Goal: Task Accomplishment & Management: Manage account settings

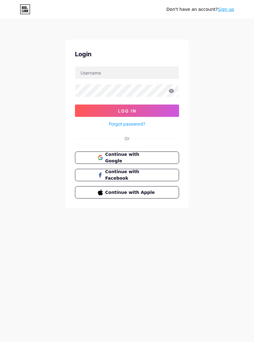
click at [169, 153] on button "Continue with Google" at bounding box center [127, 158] width 104 height 12
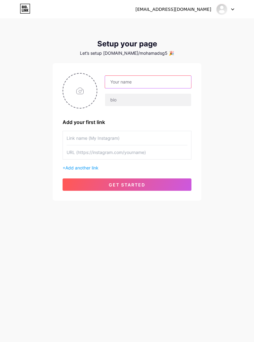
click at [173, 83] on input "text" at bounding box center [148, 82] width 86 height 12
type input "Amin"
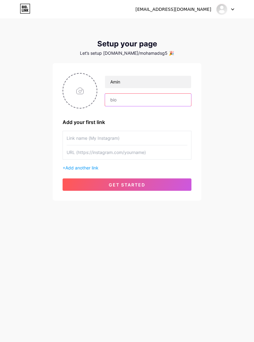
click at [158, 105] on input "text" at bounding box center [148, 100] width 86 height 12
click at [154, 138] on input "text" at bounding box center [126, 138] width 121 height 14
click at [134, 136] on input "text" at bounding box center [126, 138] width 121 height 14
click at [122, 138] on input "text" at bounding box center [126, 138] width 121 height 14
paste input "[URL][DOMAIN_NAME]"
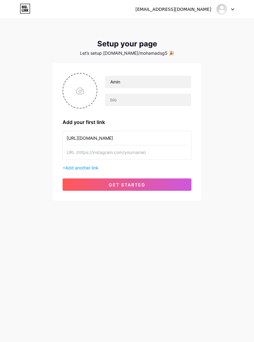
type input "[URL][DOMAIN_NAME]"
click at [167, 187] on button "get started" at bounding box center [126, 184] width 129 height 12
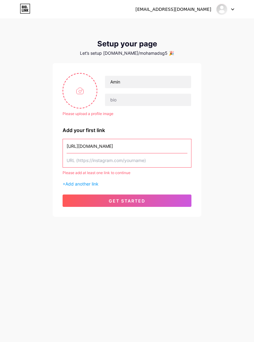
click at [83, 97] on input "file" at bounding box center [79, 91] width 33 height 34
type input "C:\fakepath\IMG_0025.jpeg"
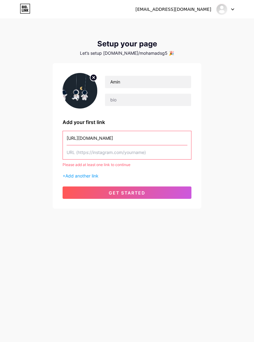
click at [142, 193] on span "get started" at bounding box center [127, 192] width 36 height 5
click at [155, 152] on input "text" at bounding box center [126, 152] width 121 height 14
click at [140, 154] on input "text" at bounding box center [126, 152] width 121 height 14
paste input "[URL][DOMAIN_NAME]"
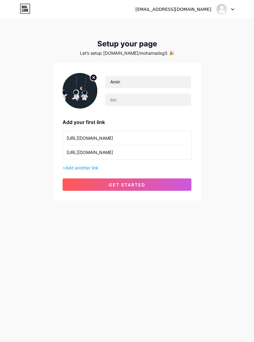
type input "[URL][DOMAIN_NAME]"
click at [172, 189] on button "get started" at bounding box center [126, 184] width 129 height 12
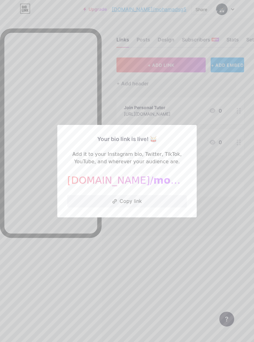
click at [229, 204] on div at bounding box center [127, 171] width 254 height 342
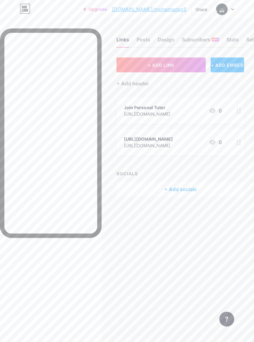
click at [236, 143] on icon at bounding box center [238, 142] width 4 height 6
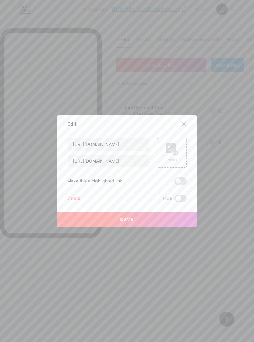
click at [73, 202] on div "Delete" at bounding box center [73, 198] width 13 height 7
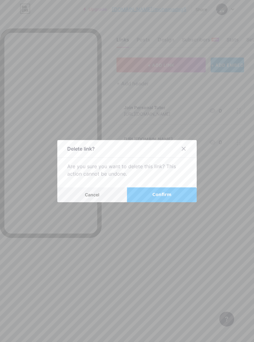
click at [164, 198] on span "Confirm" at bounding box center [161, 194] width 19 height 6
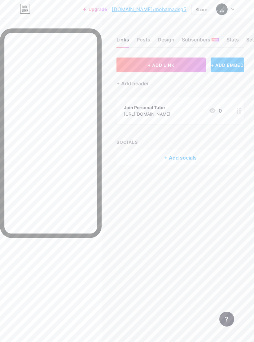
click at [226, 11] on span at bounding box center [222, 9] width 12 height 12
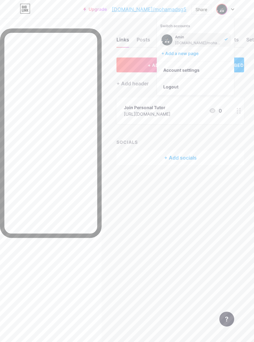
click at [230, 11] on div at bounding box center [225, 9] width 18 height 11
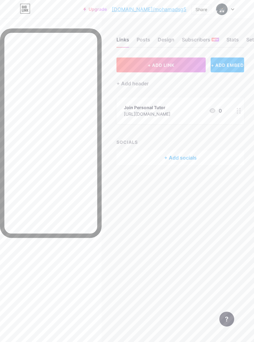
click at [231, 10] on icon at bounding box center [232, 9] width 3 height 2
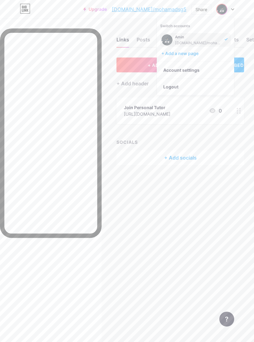
click at [137, 55] on div "Links Posts Design Subscribers NEW Stats Settings + ADD LINK + ADD EMBED + Add …" at bounding box center [127, 107] width 254 height 177
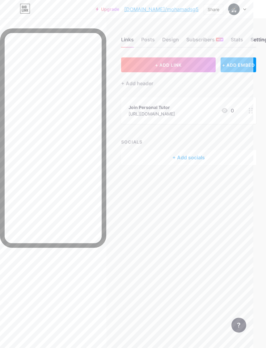
click at [238, 10] on img at bounding box center [234, 9] width 12 height 12
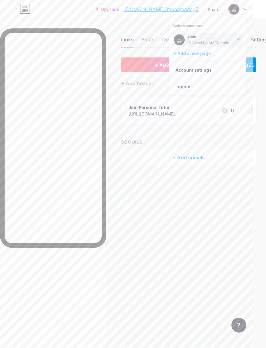
click at [231, 71] on link "Account settings" at bounding box center [207, 70] width 77 height 17
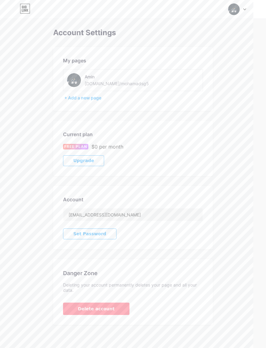
click at [172, 83] on div "[PERSON_NAME] [DOMAIN_NAME]/mohamadsg5" at bounding box center [133, 80] width 140 height 22
click at [161, 81] on div "[PERSON_NAME] [DOMAIN_NAME]/mohamadsg5" at bounding box center [133, 80] width 140 height 22
click at [41, 4] on div "Switch accounts Amin [DOMAIN_NAME]/mohamadsg5 + Add a new page Dashboard Logout" at bounding box center [133, 9] width 266 height 11
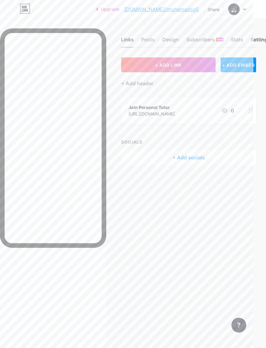
click at [216, 8] on div "Share" at bounding box center [214, 9] width 12 height 6
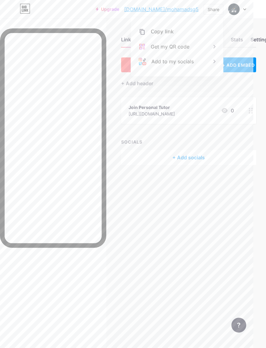
click at [236, 28] on div "Links Posts Design Subscribers NEW Stats Settings" at bounding box center [188, 37] width 135 height 22
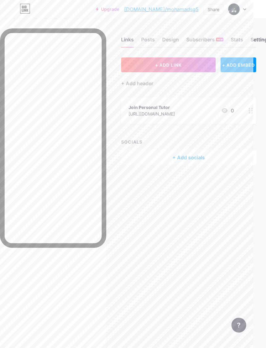
click at [244, 12] on div at bounding box center [238, 9] width 18 height 11
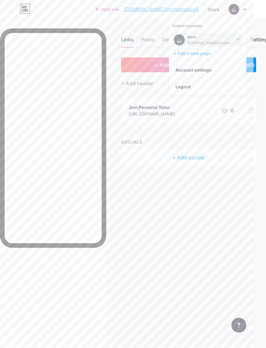
click at [216, 72] on link "Account settings" at bounding box center [207, 70] width 77 height 17
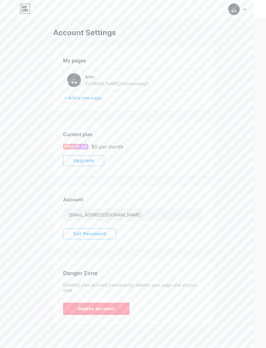
click at [194, 83] on div "[PERSON_NAME] [DOMAIN_NAME]/mohamadsg5" at bounding box center [133, 80] width 140 height 22
click at [172, 83] on div "[PERSON_NAME] [DOMAIN_NAME]/mohamadsg5" at bounding box center [133, 80] width 140 height 22
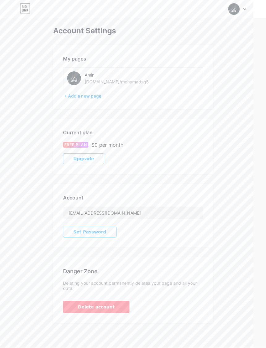
scroll to position [21, 0]
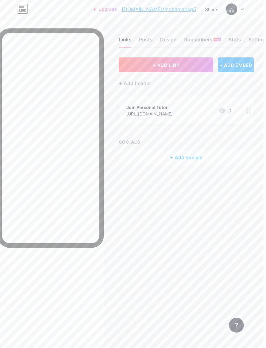
scroll to position [0, 5]
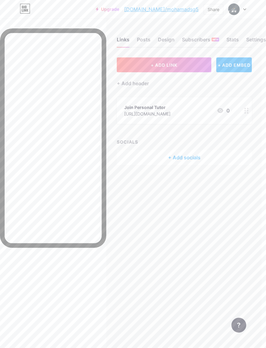
click at [253, 44] on div "Settings" at bounding box center [256, 41] width 20 height 11
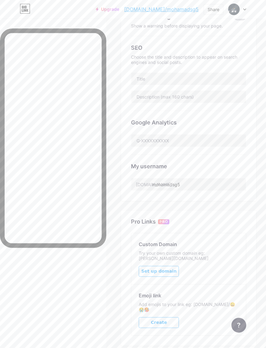
scroll to position [116, 0]
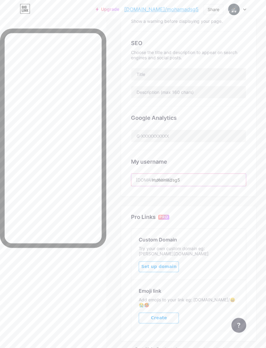
click at [219, 182] on input "mohamadsg5" at bounding box center [188, 180] width 115 height 12
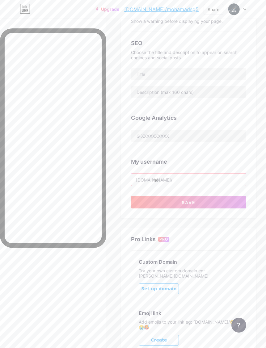
type input "m"
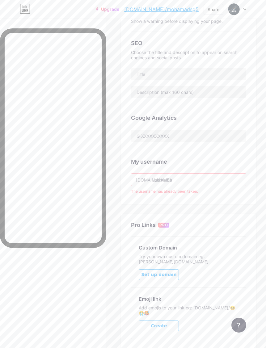
type input "l"
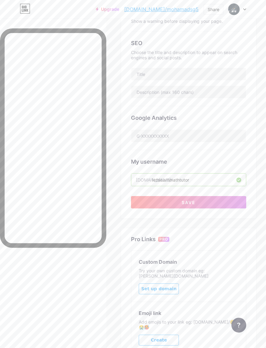
type input "letslearnmathtutor"
click at [236, 201] on button "Save" at bounding box center [188, 202] width 115 height 12
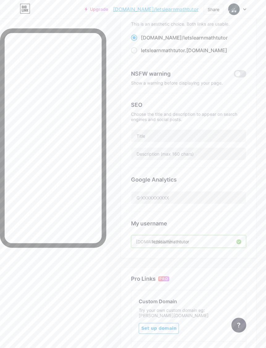
scroll to position [0, 0]
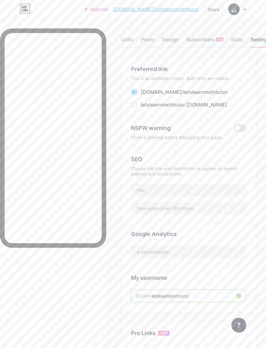
click at [151, 38] on div "Posts" at bounding box center [148, 41] width 14 height 11
click at [127, 41] on div "Links" at bounding box center [127, 41] width 13 height 11
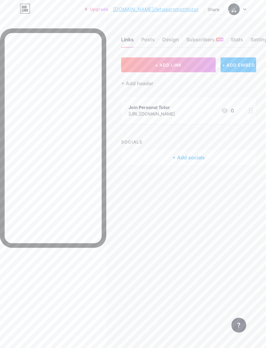
click at [207, 68] on button "+ ADD LINK" at bounding box center [168, 65] width 95 height 15
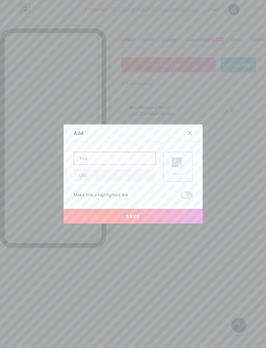
click at [130, 165] on input "text" at bounding box center [115, 158] width 82 height 12
type input "L"
type input "Telegram"
click at [78, 182] on input "text" at bounding box center [115, 175] width 82 height 12
click at [82, 182] on input "text" at bounding box center [115, 175] width 82 height 12
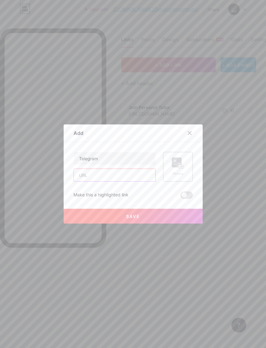
paste input "[URL][DOMAIN_NAME]"
type input "[URL][DOMAIN_NAME]"
click at [186, 224] on button "Save" at bounding box center [133, 216] width 139 height 15
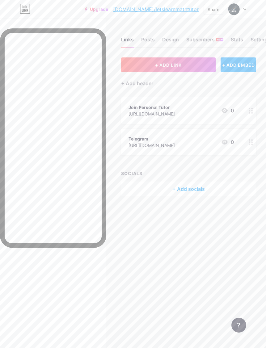
click at [206, 136] on div "Telegram [URL][DOMAIN_NAME] 0" at bounding box center [181, 142] width 105 height 14
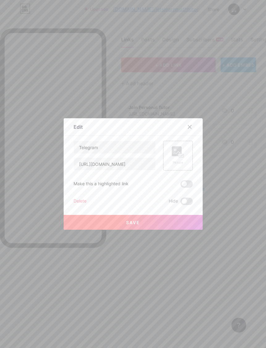
click at [182, 158] on icon at bounding box center [178, 152] width 12 height 11
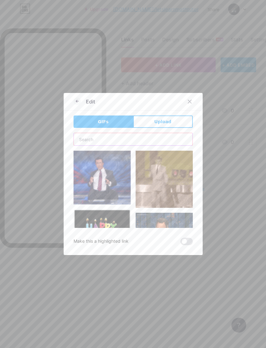
click at [173, 146] on input "text" at bounding box center [133, 139] width 119 height 12
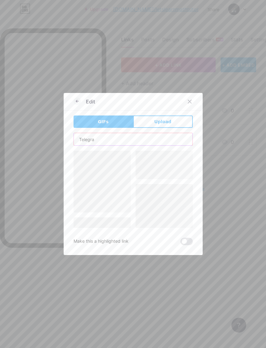
type input "Telegram"
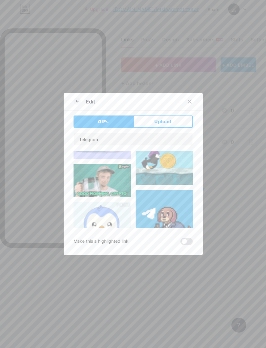
scroll to position [2605, 0]
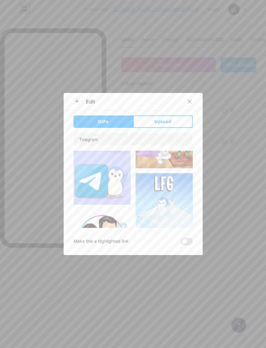
click at [182, 128] on button "Upload" at bounding box center [163, 122] width 60 height 12
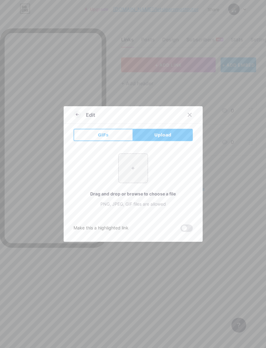
click at [189, 117] on icon at bounding box center [189, 115] width 5 height 5
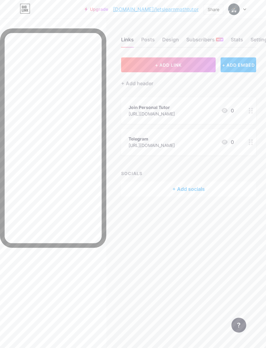
click at [250, 145] on div at bounding box center [251, 142] width 11 height 27
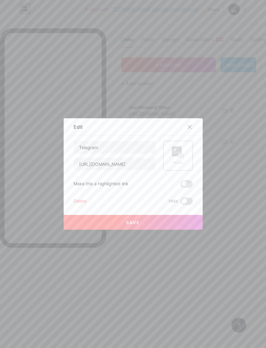
click at [227, 207] on div at bounding box center [133, 174] width 266 height 348
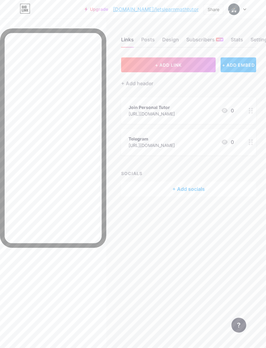
click at [249, 146] on div at bounding box center [251, 142] width 11 height 27
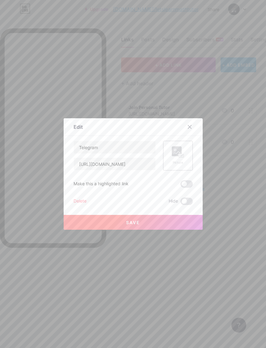
click at [235, 225] on div at bounding box center [133, 174] width 266 height 348
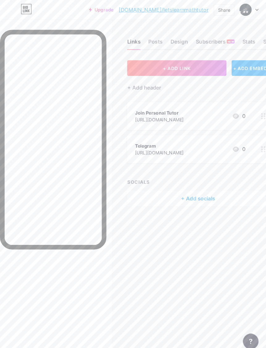
click at [247, 145] on div at bounding box center [251, 142] width 11 height 27
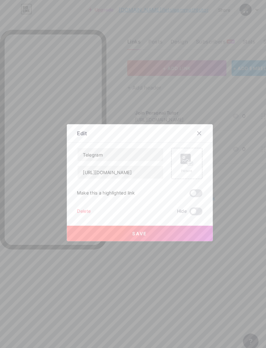
click at [180, 156] on rect at bounding box center [177, 152] width 10 height 10
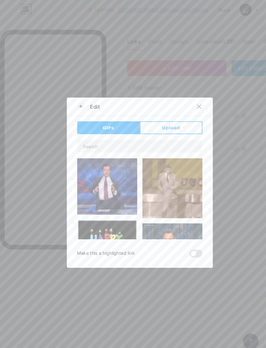
click at [186, 128] on button "Upload" at bounding box center [163, 122] width 60 height 12
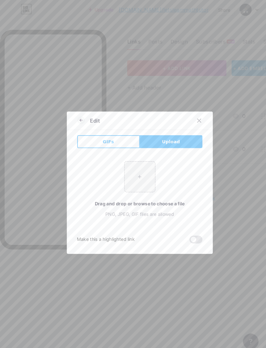
click at [246, 113] on div at bounding box center [133, 174] width 266 height 348
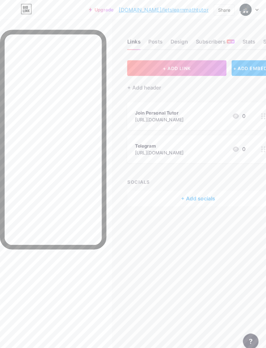
click at [245, 116] on div "Join Personal Tutor [URL][DOMAIN_NAME] 0" at bounding box center [188, 110] width 135 height 27
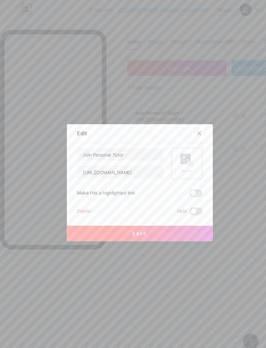
click at [181, 156] on rect at bounding box center [177, 152] width 10 height 10
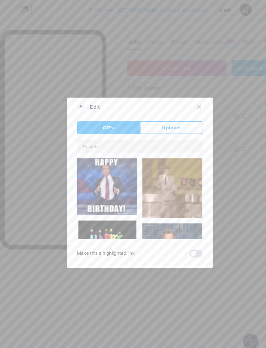
click at [176, 128] on button "Upload" at bounding box center [163, 122] width 60 height 12
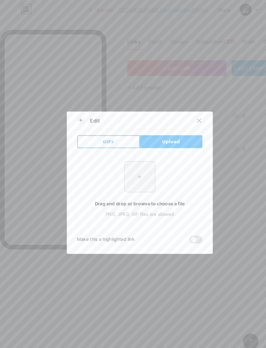
click at [139, 176] on input "file" at bounding box center [133, 168] width 29 height 29
type input "C:\fakepath\IMG_0484.jpeg"
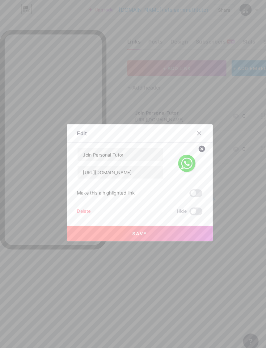
click at [183, 230] on button "Save" at bounding box center [133, 222] width 139 height 15
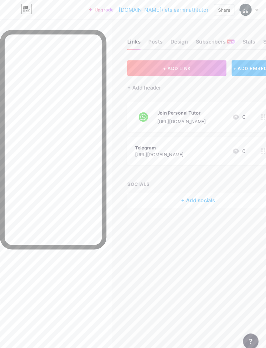
click at [251, 144] on icon at bounding box center [251, 144] width 4 height 6
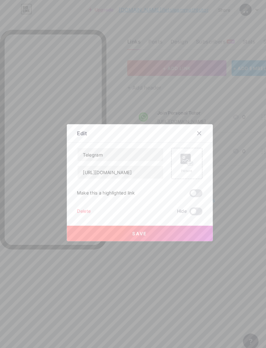
click at [180, 158] on rect at bounding box center [181, 156] width 5 height 3
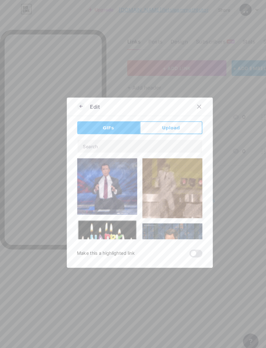
click at [176, 125] on div "Edit GIFs Upload Content YouTube Play YouTube video without leaving your page. …" at bounding box center [133, 174] width 139 height 162
click at [177, 128] on button "Upload" at bounding box center [163, 122] width 60 height 12
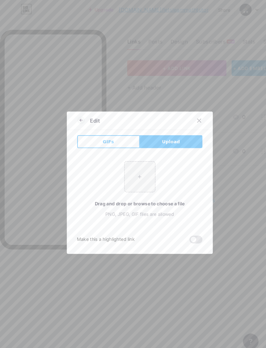
click at [140, 172] on input "file" at bounding box center [133, 168] width 29 height 29
type input "C:\fakepath\IMG_0483.jpeg"
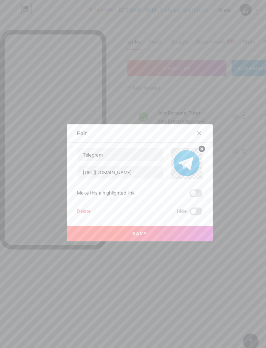
click at [177, 230] on button "Save" at bounding box center [133, 222] width 139 height 15
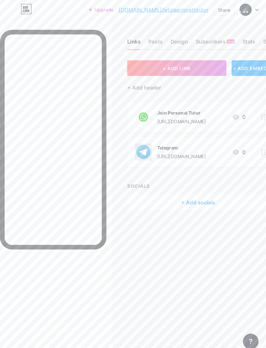
click at [250, 145] on circle at bounding box center [250, 145] width 2 height 2
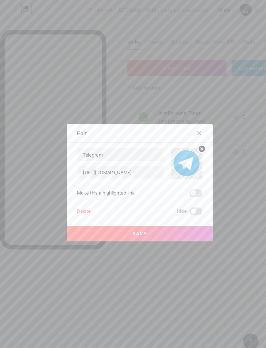
click at [191, 145] on circle at bounding box center [192, 142] width 7 height 7
click at [183, 158] on icon at bounding box center [178, 152] width 12 height 11
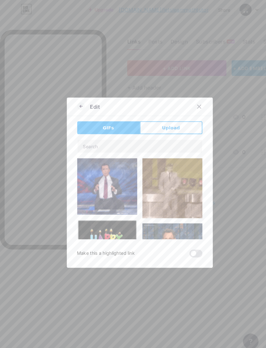
click at [175, 128] on button "Upload" at bounding box center [163, 122] width 60 height 12
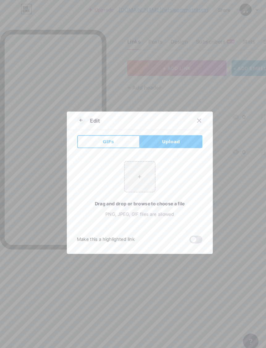
click at [140, 178] on input "file" at bounding box center [133, 168] width 29 height 29
type input "C:\fakepath\IMG_0485.jpeg"
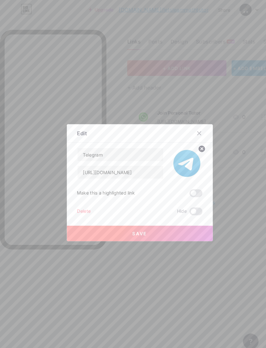
click at [178, 230] on button "Save" at bounding box center [133, 222] width 139 height 15
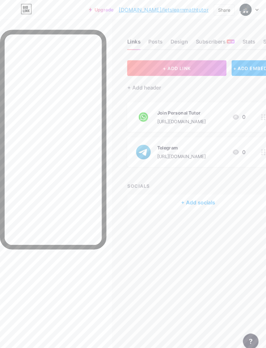
click at [139, 109] on img at bounding box center [137, 112] width 16 height 16
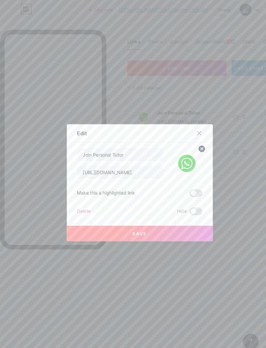
click at [218, 109] on div at bounding box center [133, 174] width 266 height 348
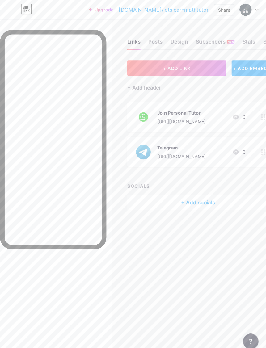
click at [186, 112] on div "Join Personal Tutor [URL][DOMAIN_NAME]" at bounding box center [173, 112] width 46 height 16
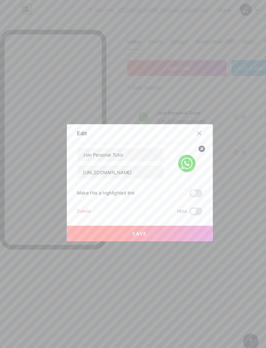
click at [193, 145] on circle at bounding box center [192, 142] width 7 height 7
click at [182, 156] on rect at bounding box center [177, 152] width 10 height 10
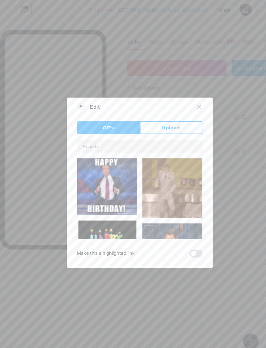
click at [168, 125] on span "Upload" at bounding box center [162, 122] width 17 height 6
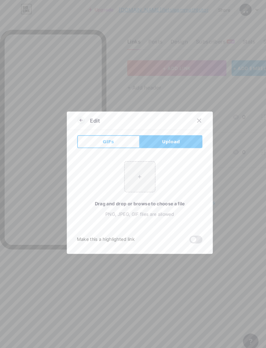
click at [142, 177] on input "file" at bounding box center [133, 168] width 29 height 29
type input "C:\fakepath\IMG_0486.jpeg"
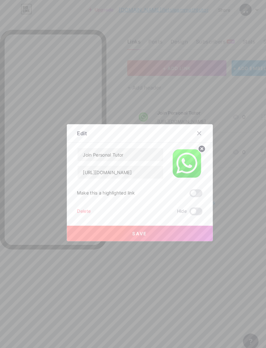
click at [156, 230] on button "Save" at bounding box center [133, 222] width 139 height 15
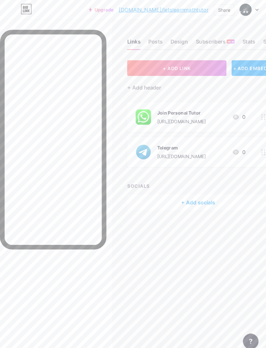
click at [201, 111] on div "Join Personal Tutor [URL][DOMAIN_NAME] 0" at bounding box center [181, 112] width 105 height 16
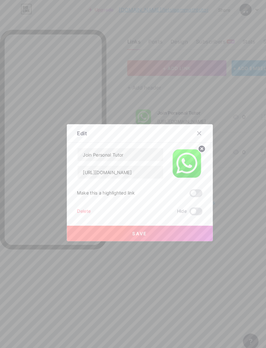
click at [186, 155] on img at bounding box center [178, 156] width 30 height 30
click at [194, 145] on circle at bounding box center [192, 142] width 7 height 7
click at [180, 156] on rect at bounding box center [177, 152] width 10 height 10
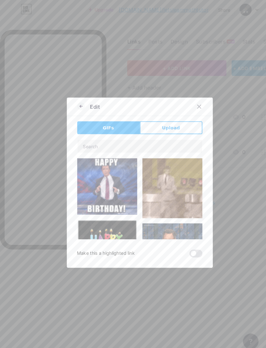
click at [167, 125] on span "Upload" at bounding box center [162, 122] width 17 height 6
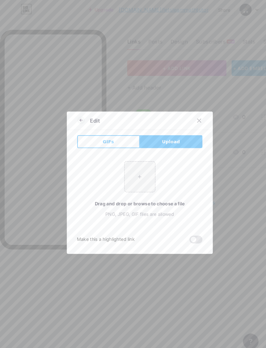
click at [143, 181] on input "file" at bounding box center [133, 168] width 29 height 29
type input "C:\fakepath\IMG_0484.jpeg"
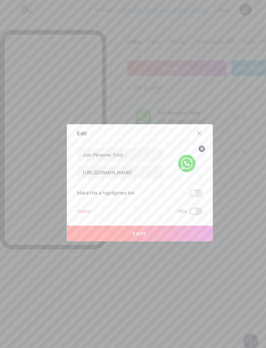
click at [171, 230] on button "Save" at bounding box center [133, 222] width 139 height 15
